Goal: Navigation & Orientation: Find specific page/section

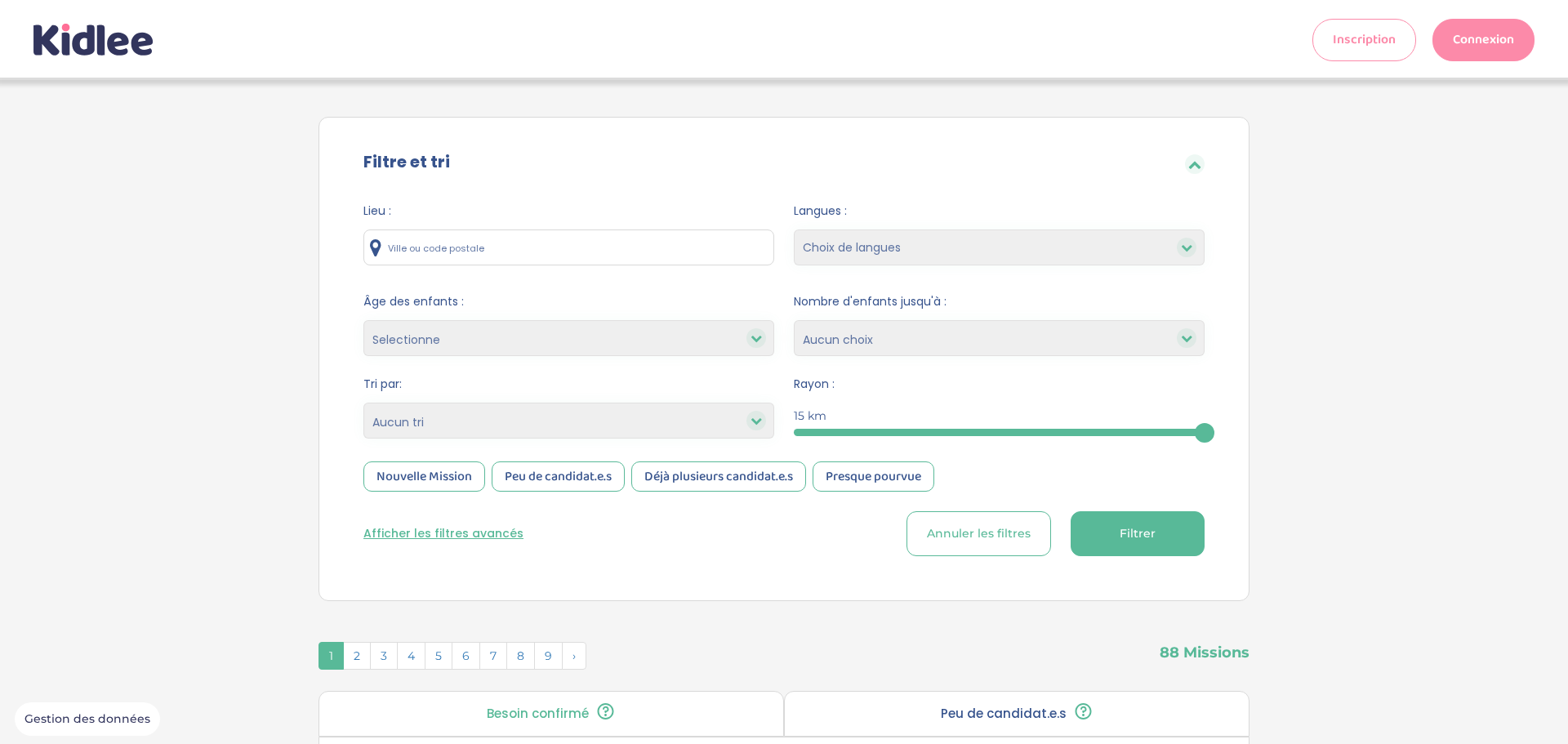
click at [1459, 40] on link "Connexion" at bounding box center [1484, 40] width 102 height 42
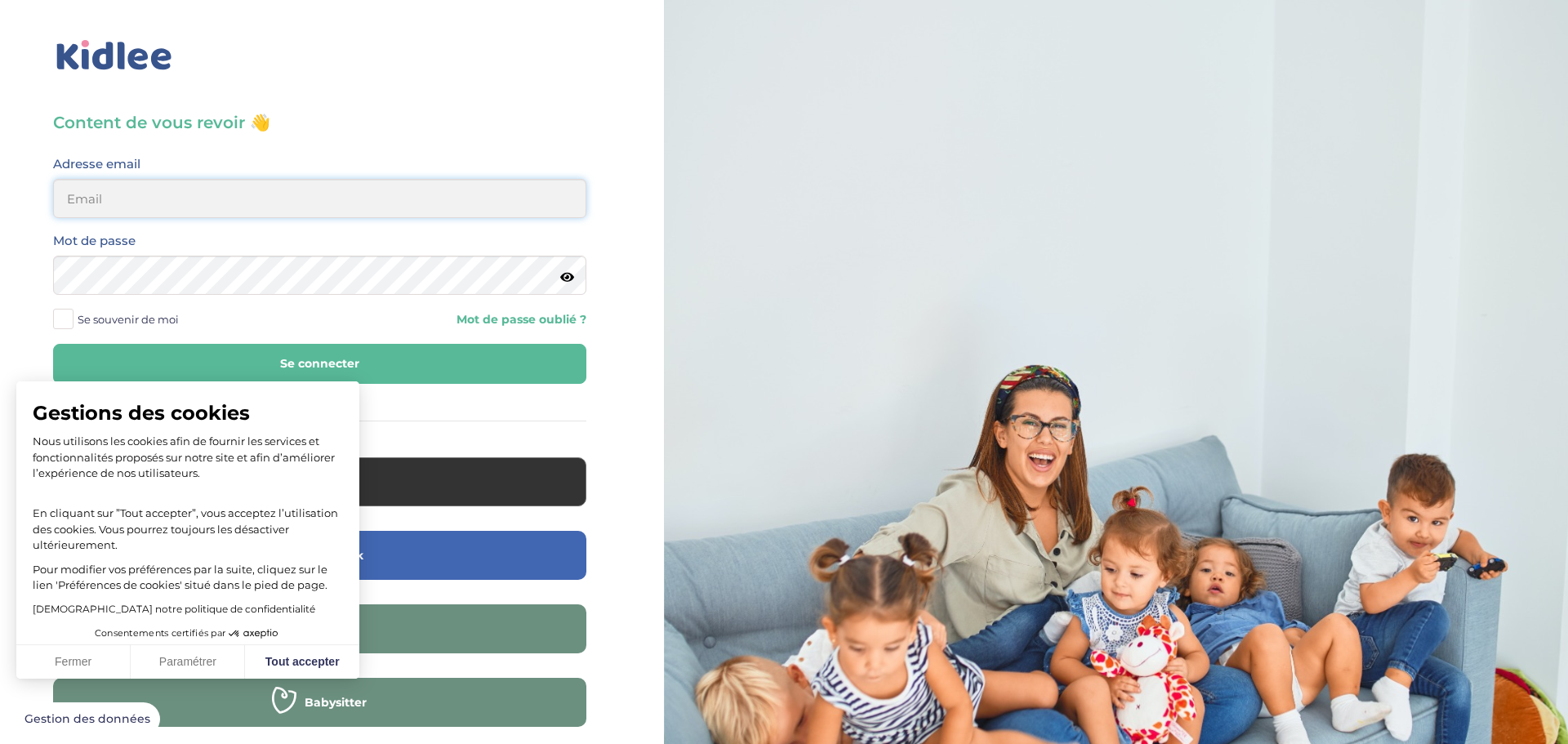
type input "[EMAIL_ADDRESS][DOMAIN_NAME]"
click at [428, 373] on button "Se connecter" at bounding box center [319, 364] width 534 height 40
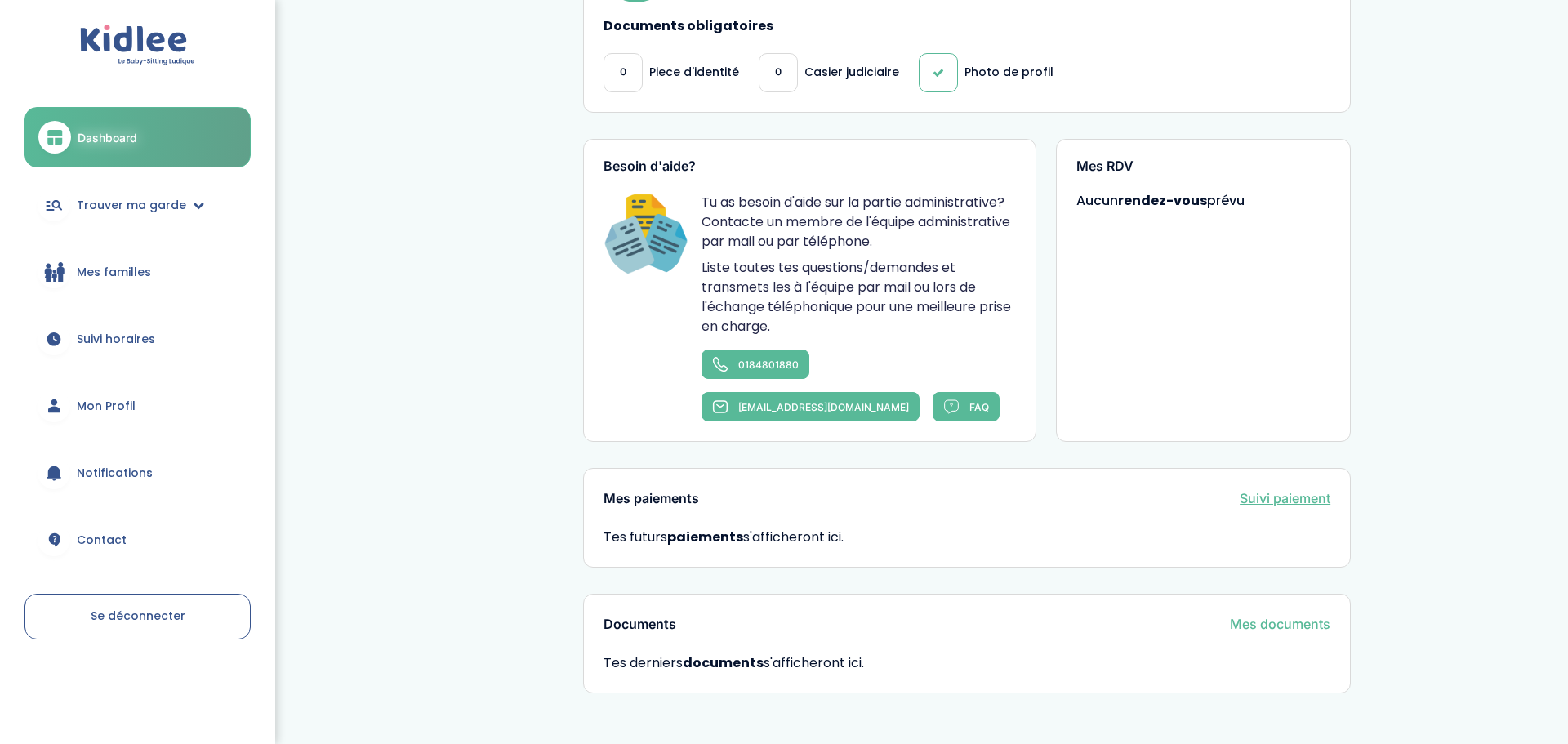
scroll to position [717, 0]
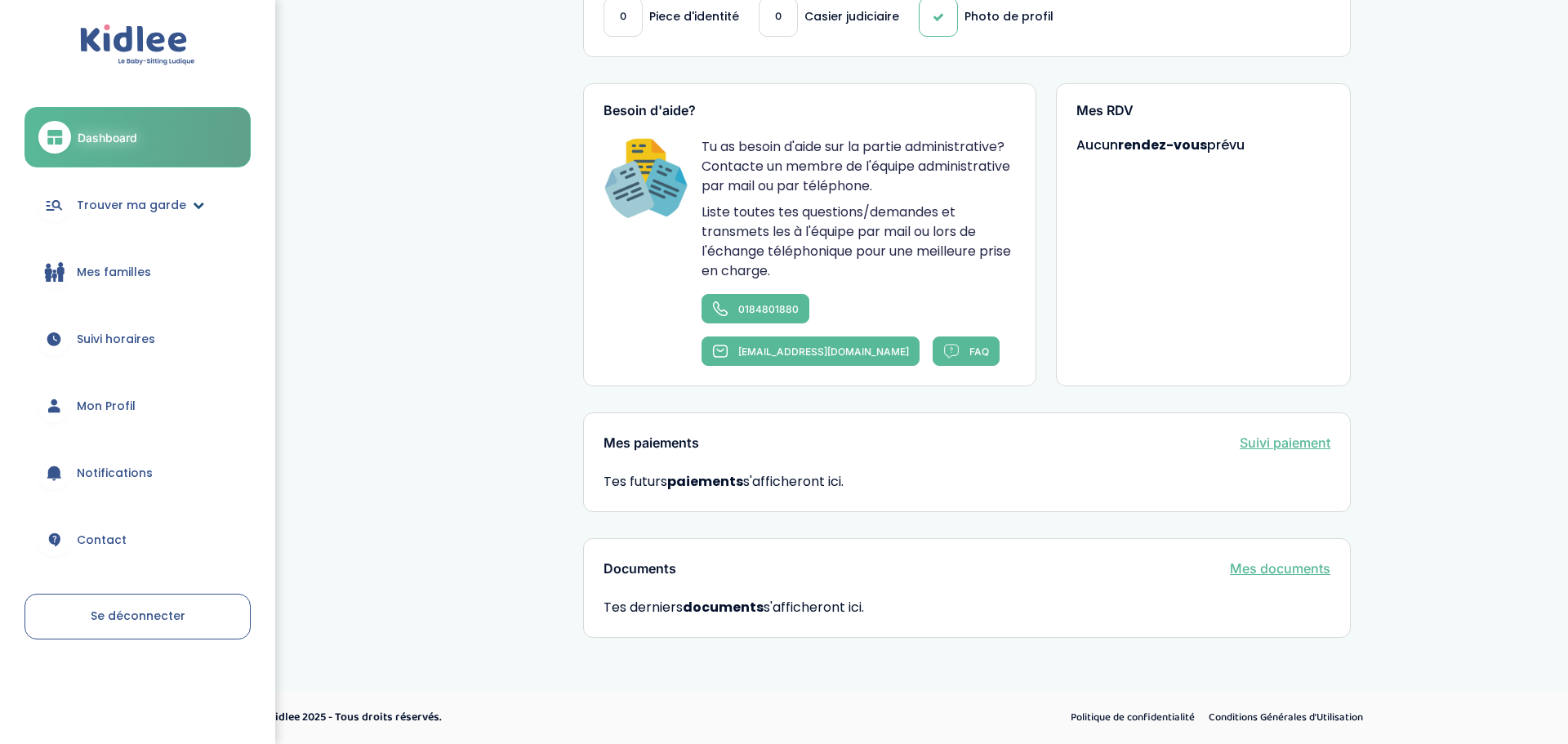
click at [193, 201] on icon at bounding box center [198, 205] width 11 height 11
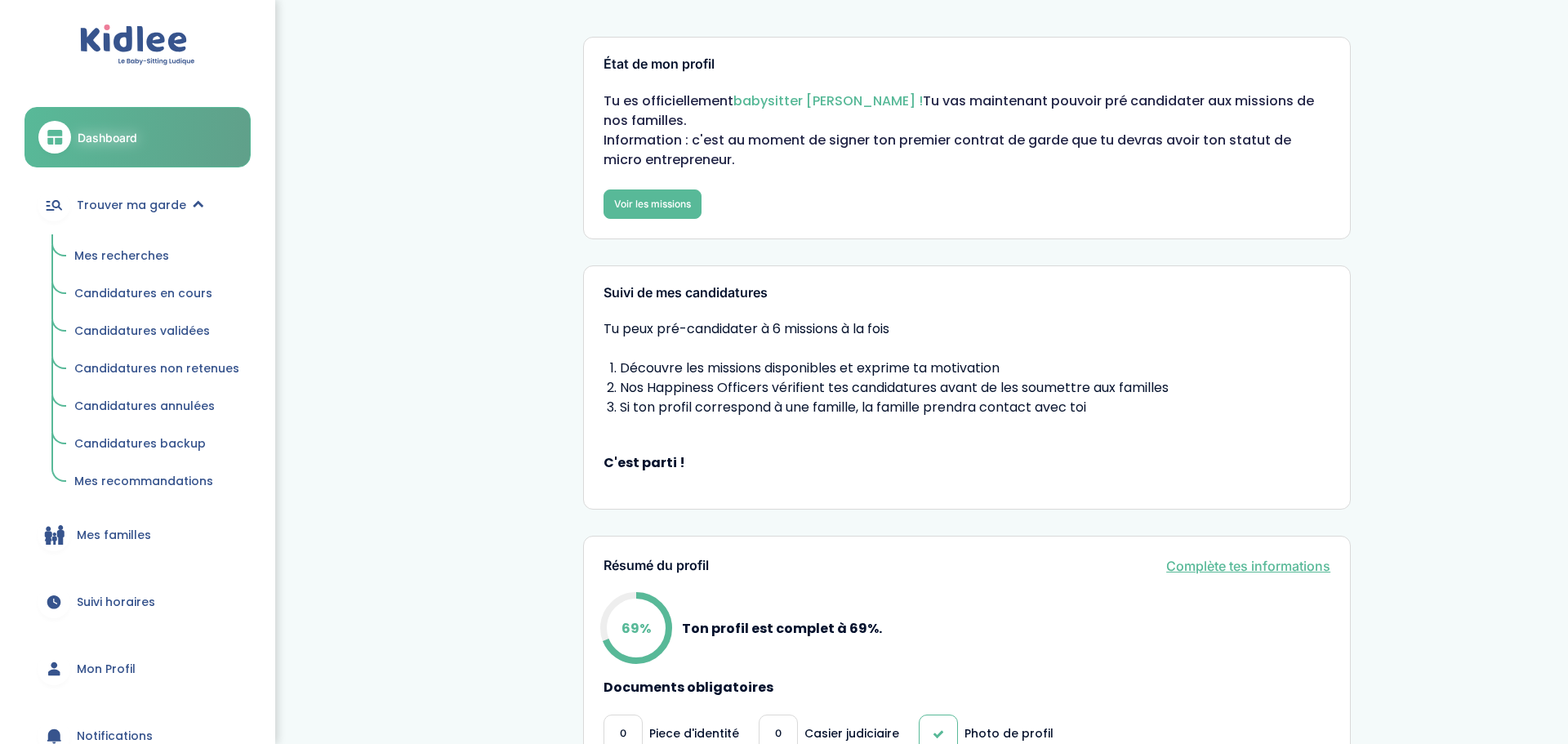
click at [95, 539] on span "Mes familles" at bounding box center [113, 536] width 75 height 18
